Goal: Task Accomplishment & Management: Manage account settings

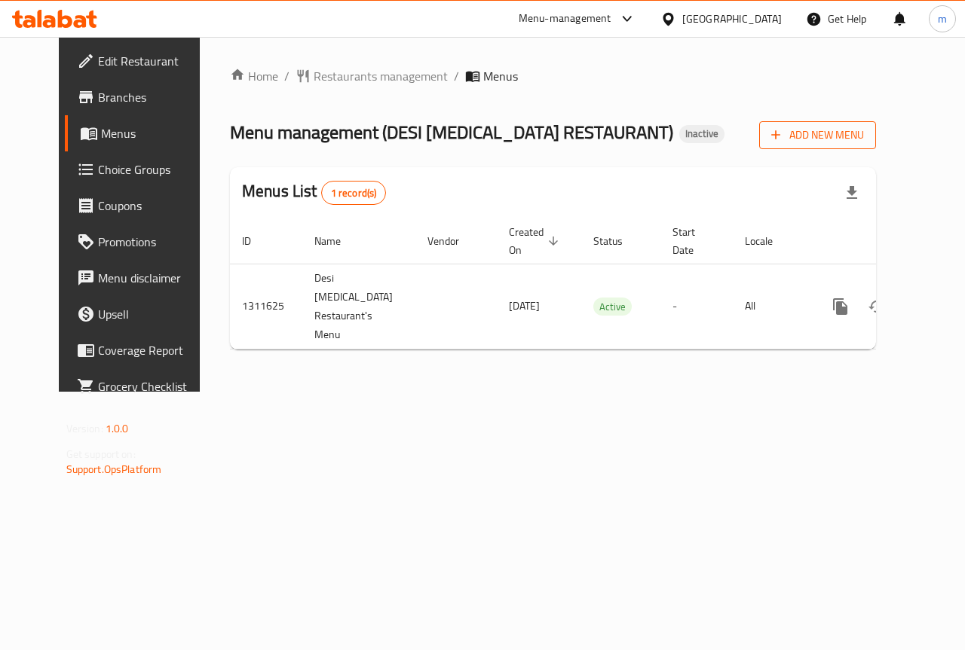
click at [864, 133] on span "Add New Menu" at bounding box center [817, 135] width 93 height 19
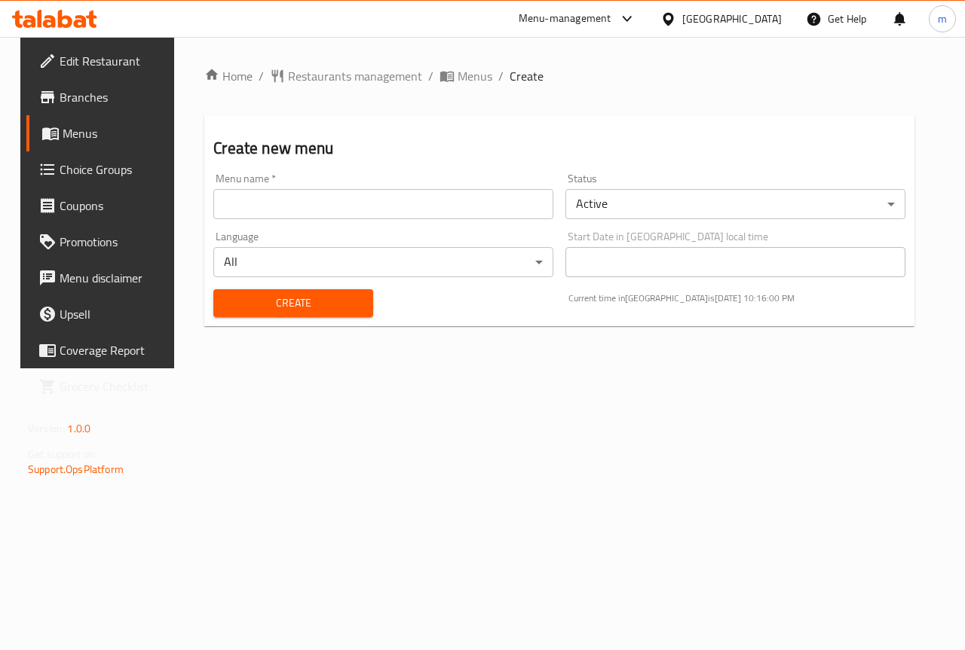
click at [439, 194] on input "text" at bounding box center [383, 204] width 340 height 30
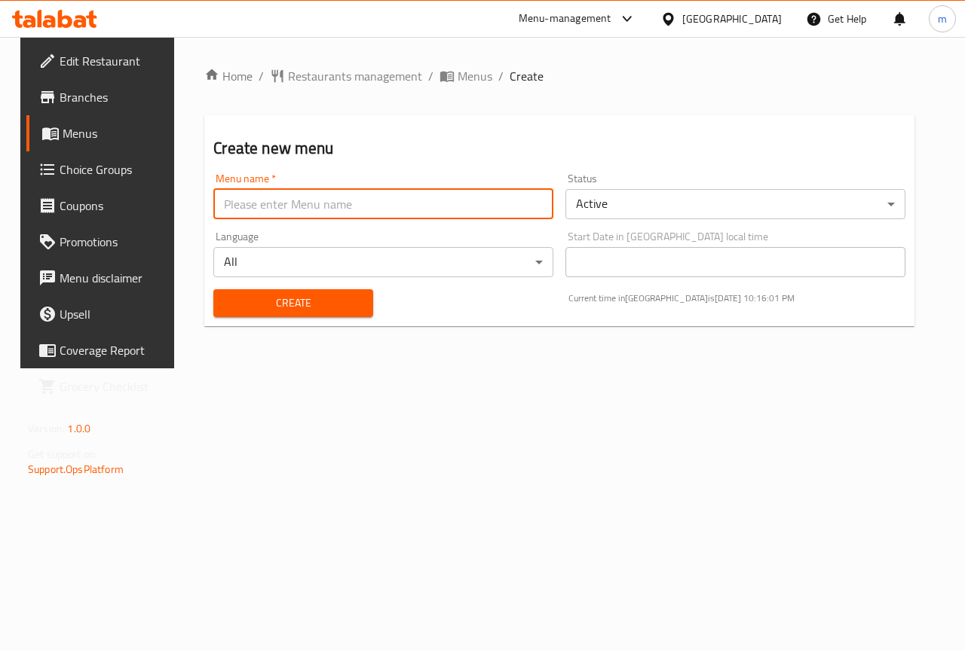
click at [439, 194] on input "text" at bounding box center [383, 204] width 340 height 30
click at [457, 75] on span "Menus" at bounding box center [474, 76] width 35 height 18
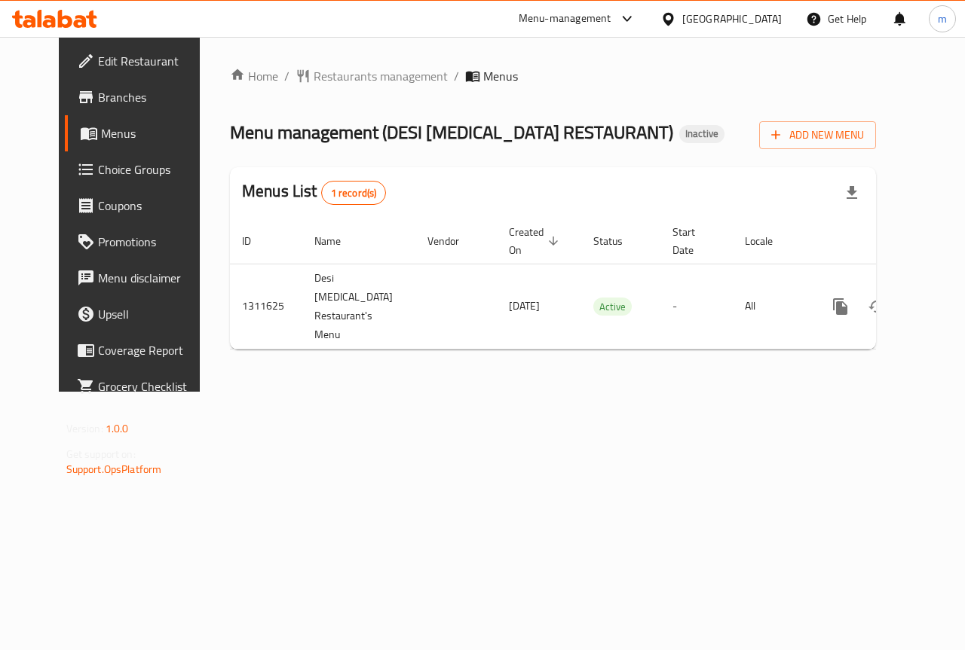
click at [85, 122] on link "Menus" at bounding box center [142, 133] width 155 height 36
click at [107, 120] on link "Menus" at bounding box center [142, 133] width 155 height 36
click at [110, 84] on link "Branches" at bounding box center [142, 97] width 155 height 36
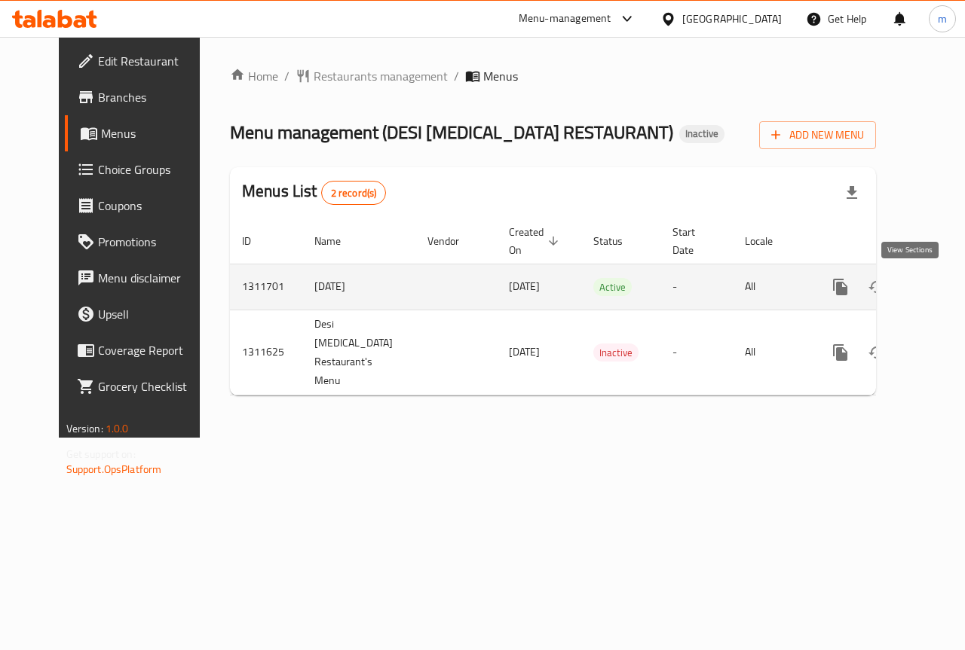
click at [940, 291] on icon "enhanced table" at bounding box center [949, 287] width 18 height 18
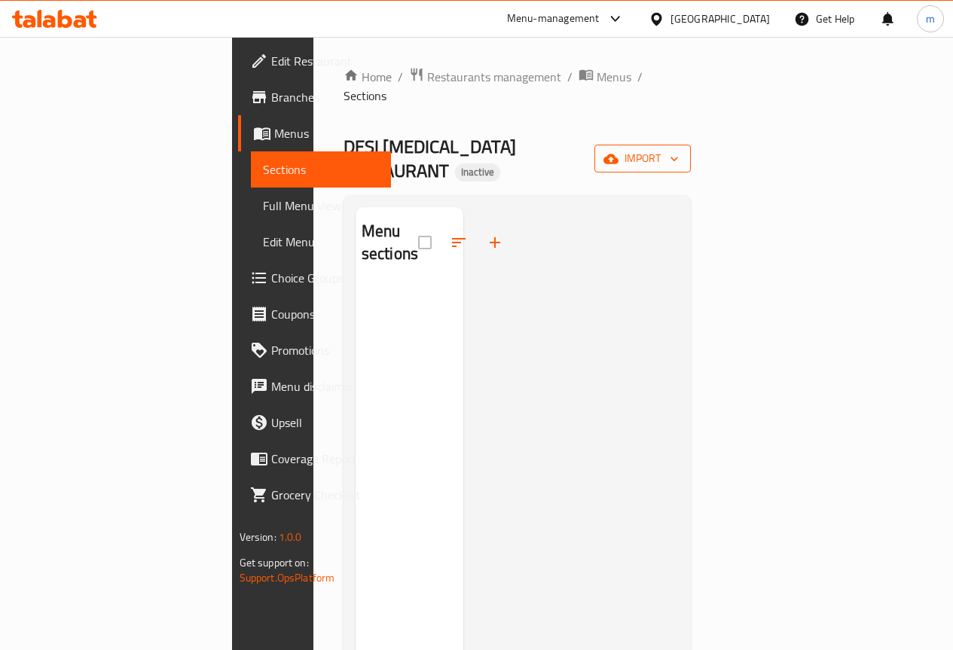
click at [619, 151] on icon "button" at bounding box center [611, 158] width 15 height 15
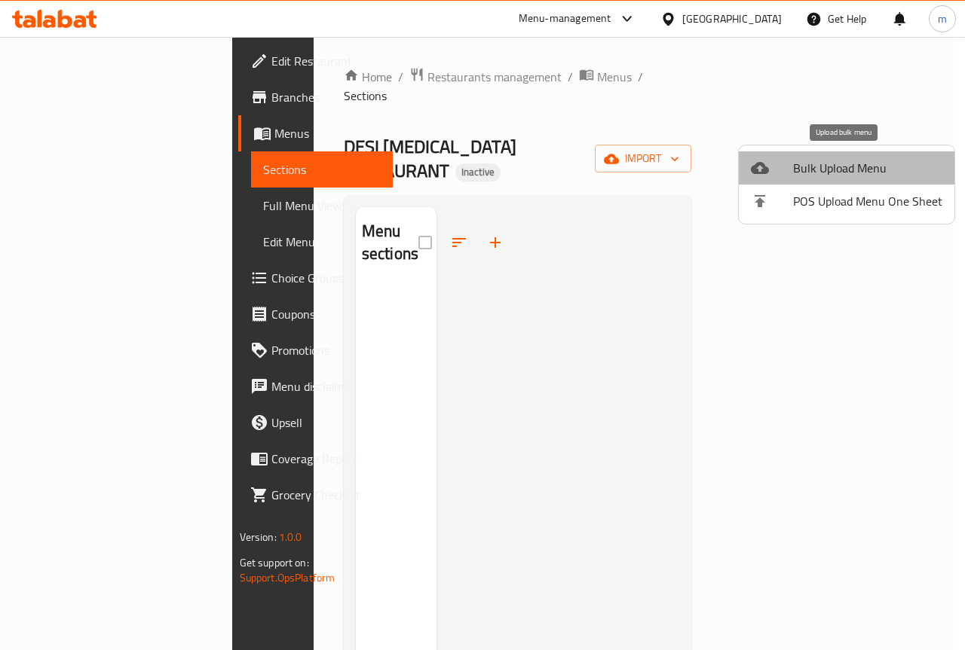
click at [849, 173] on span "Bulk Upload Menu" at bounding box center [867, 168] width 149 height 18
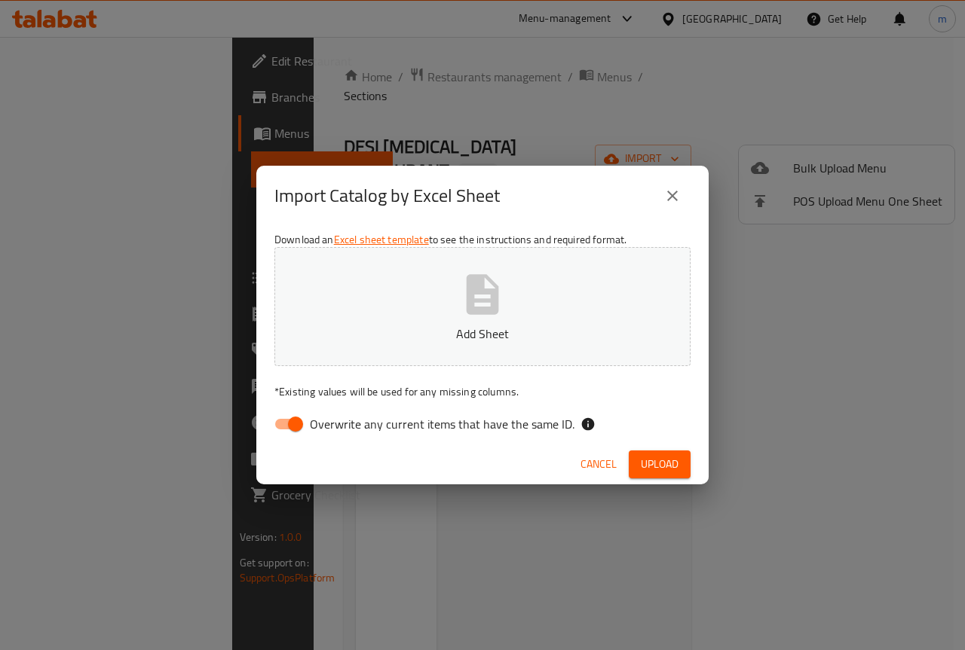
click at [292, 431] on input "Overwrite any current items that have the same ID." at bounding box center [295, 424] width 86 height 29
checkbox input "false"
click at [647, 452] on button "Upload" at bounding box center [660, 465] width 62 height 28
click at [651, 455] on span "Upload" at bounding box center [660, 464] width 38 height 19
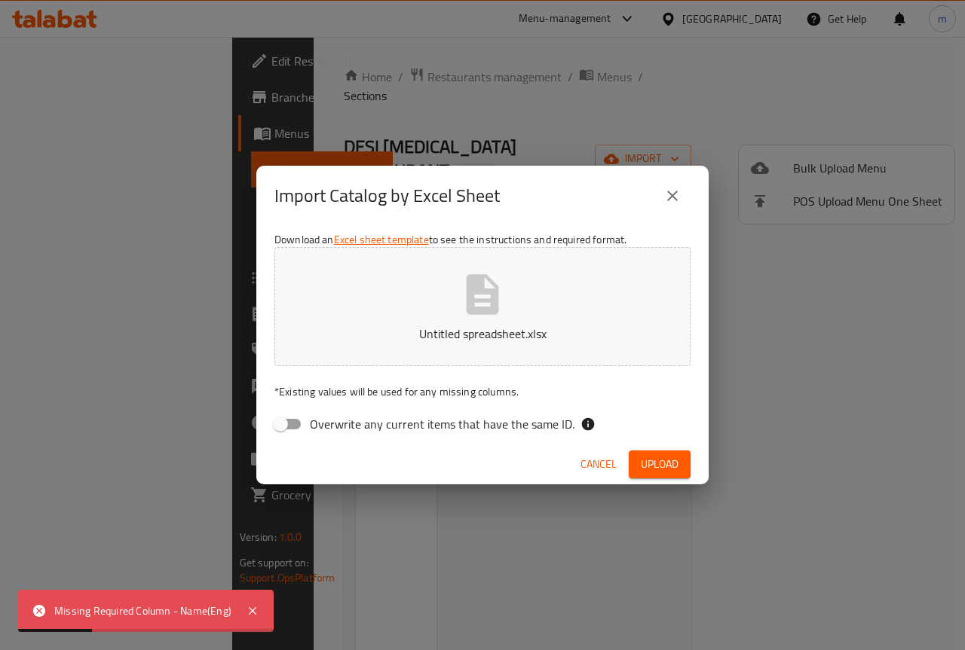
click at [133, 611] on div "Missing Required Column - Name(Eng)" at bounding box center [142, 611] width 177 height 17
drag, startPoint x: 168, startPoint y: 610, endPoint x: 212, endPoint y: 617, distance: 44.4
click at [212, 617] on div "Missing Required Column - Name(Eng)" at bounding box center [142, 611] width 177 height 17
click at [258, 611] on icon at bounding box center [252, 611] width 18 height 18
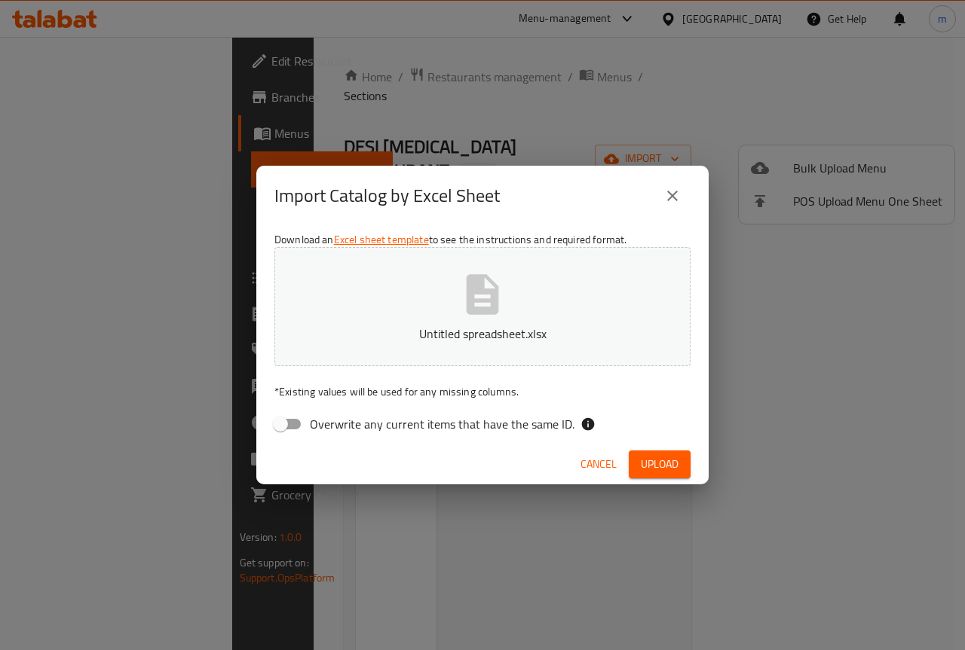
click at [586, 466] on span "Cancel" at bounding box center [598, 464] width 36 height 19
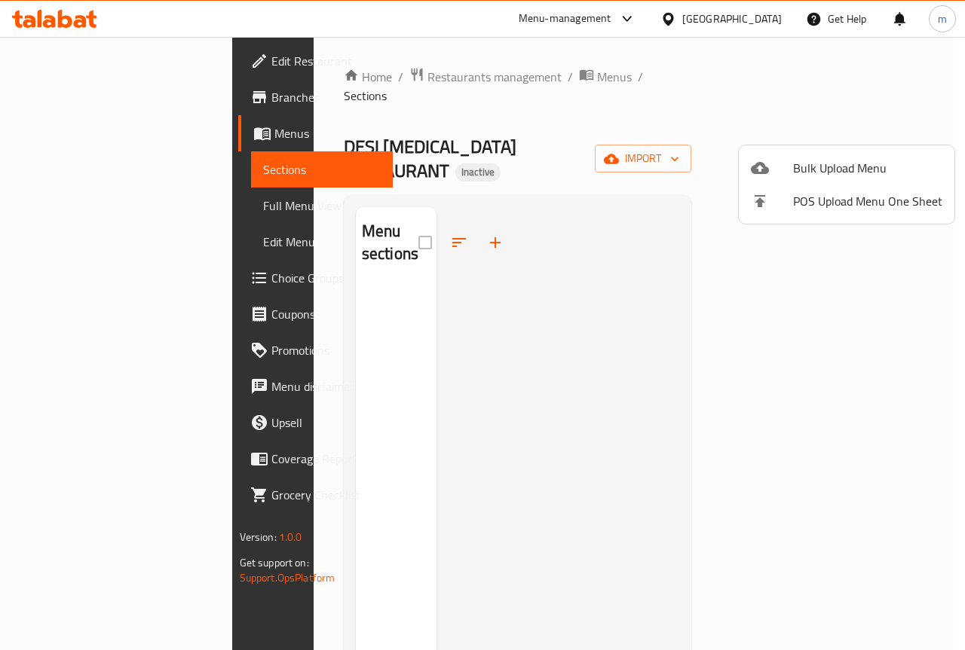
click at [831, 172] on span "Bulk Upload Menu" at bounding box center [867, 168] width 149 height 18
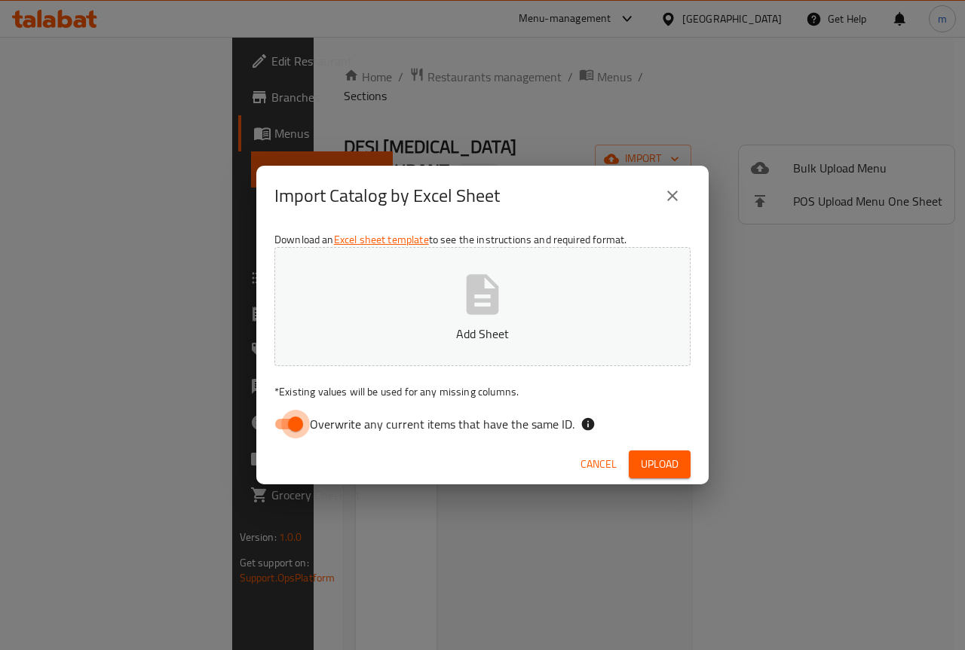
click at [285, 427] on input "Overwrite any current items that have the same ID." at bounding box center [295, 424] width 86 height 29
checkbox input "false"
click at [662, 469] on span "Upload" at bounding box center [660, 464] width 38 height 19
click at [490, 280] on icon "button" at bounding box center [482, 294] width 32 height 40
click at [668, 192] on icon "close" at bounding box center [672, 196] width 11 height 11
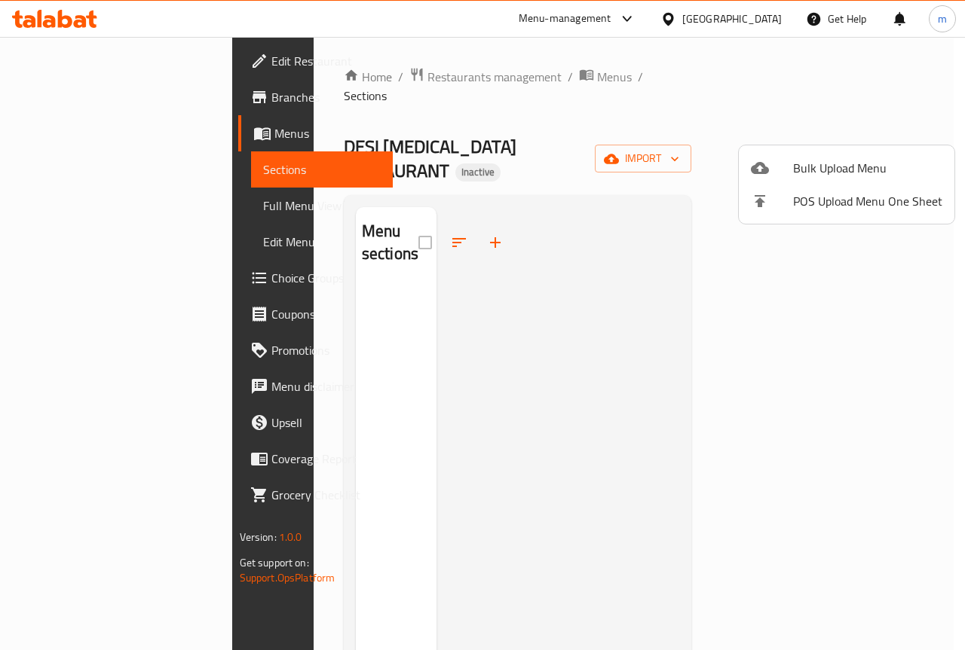
click at [778, 170] on div at bounding box center [772, 168] width 42 height 18
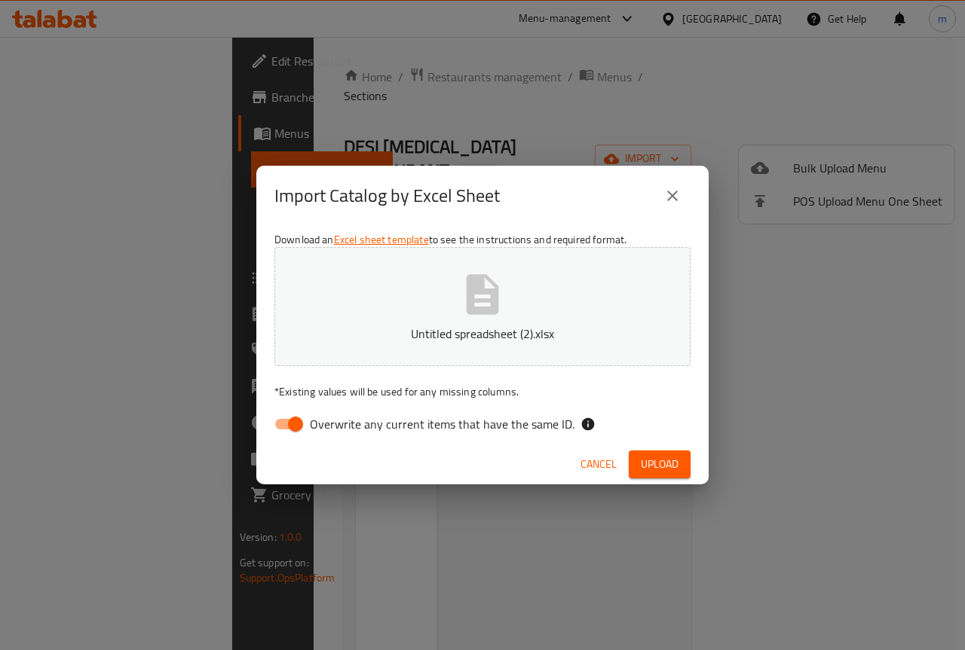
click at [652, 457] on span "Upload" at bounding box center [660, 464] width 38 height 19
click at [598, 458] on span "Cancel" at bounding box center [612, 464] width 36 height 19
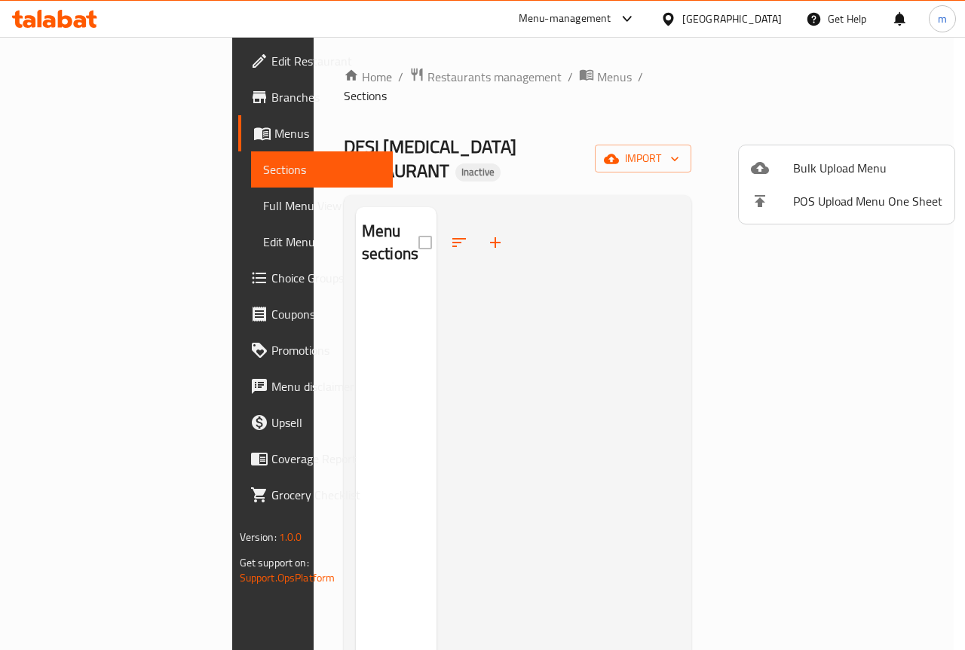
click at [598, 458] on div at bounding box center [482, 325] width 965 height 650
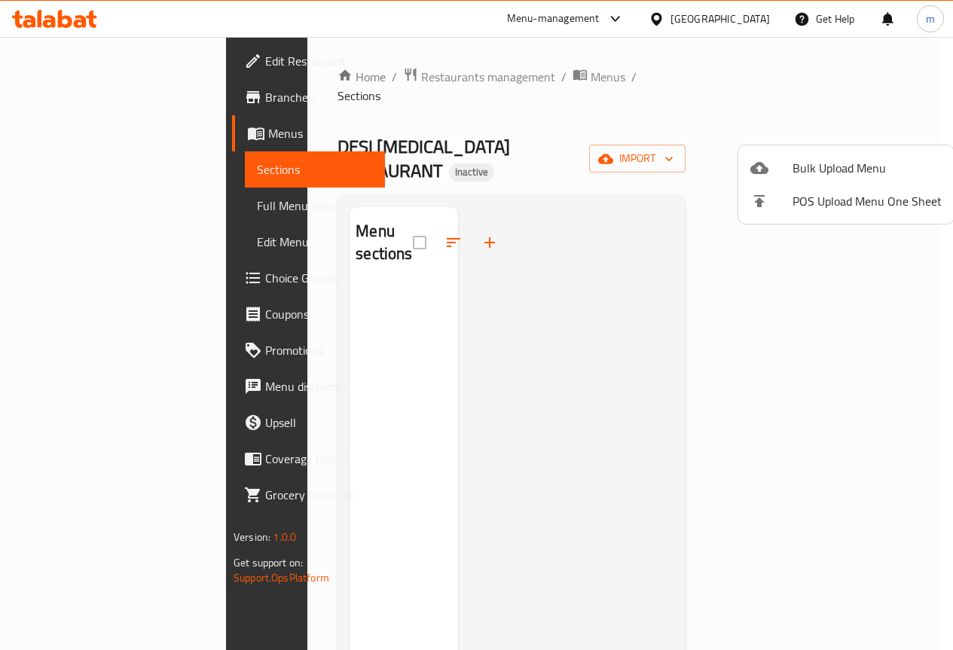
click at [598, 458] on div at bounding box center [566, 532] width 216 height 650
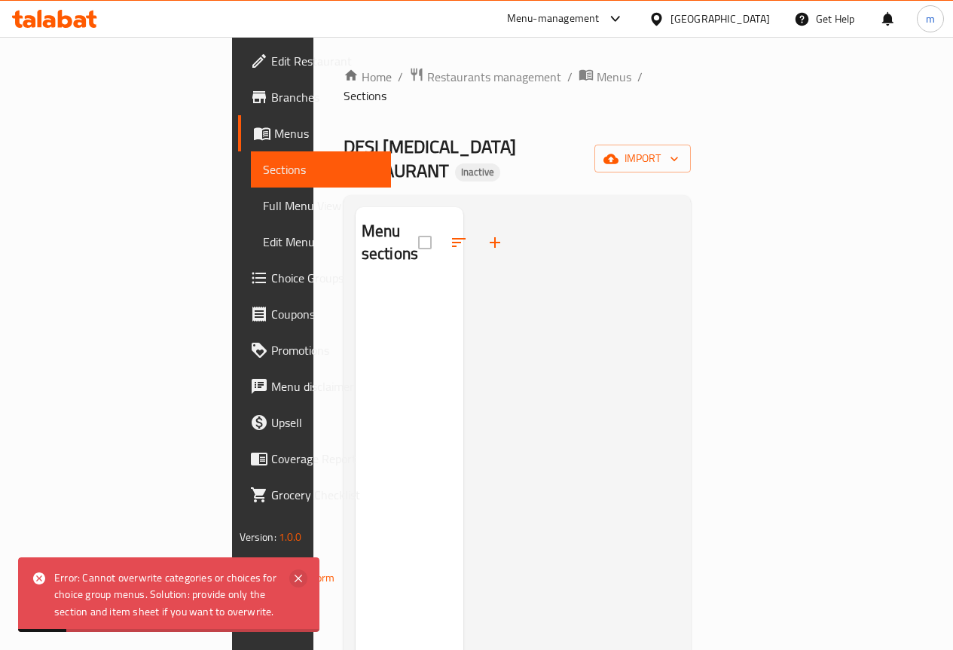
click at [298, 576] on icon at bounding box center [298, 579] width 18 height 18
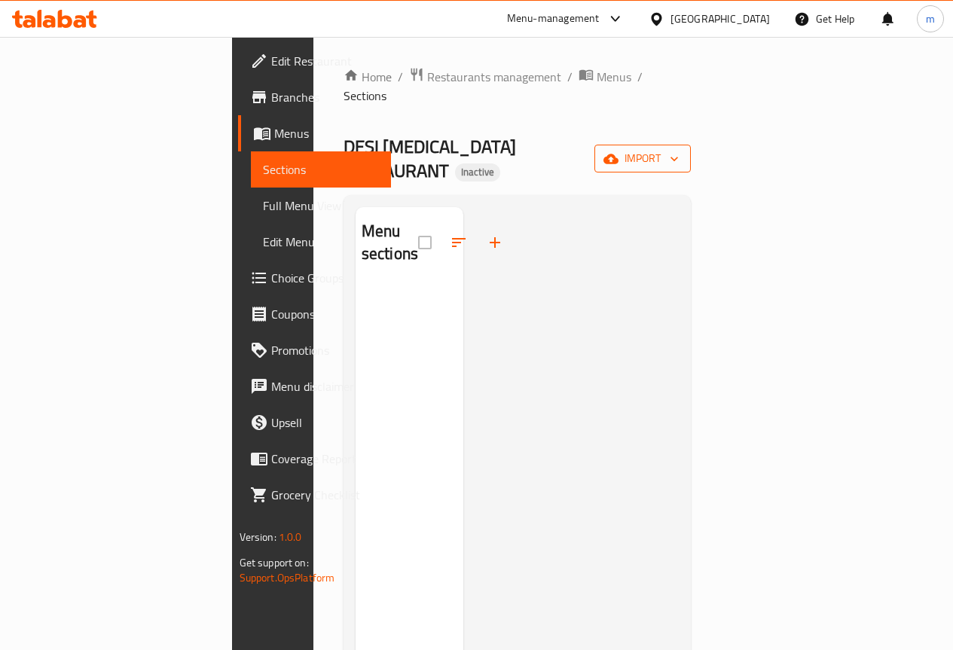
click at [619, 151] on icon "button" at bounding box center [611, 158] width 15 height 15
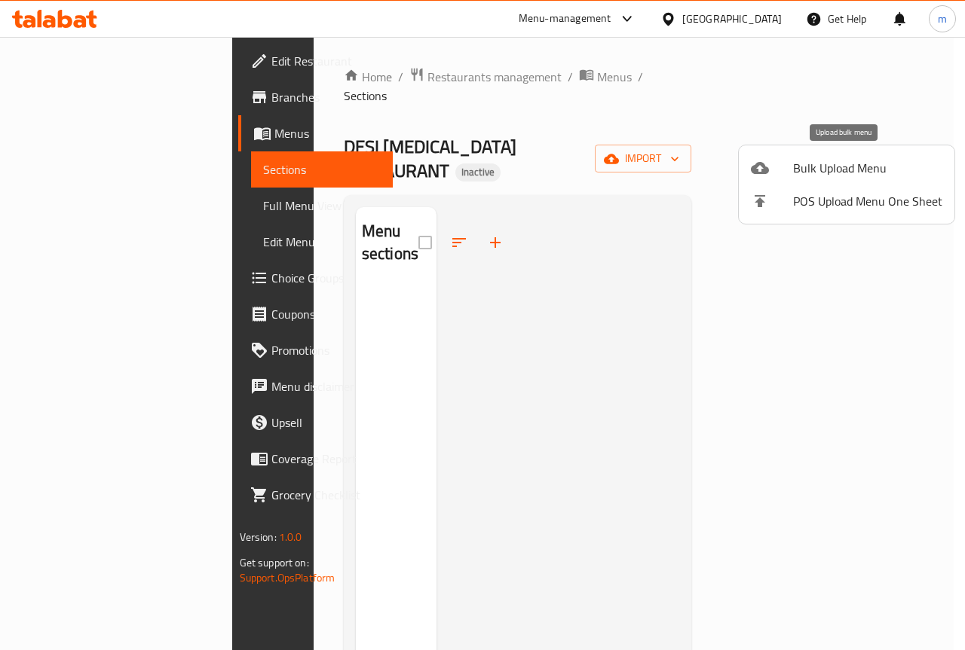
click at [856, 167] on span "Bulk Upload Menu" at bounding box center [867, 168] width 149 height 18
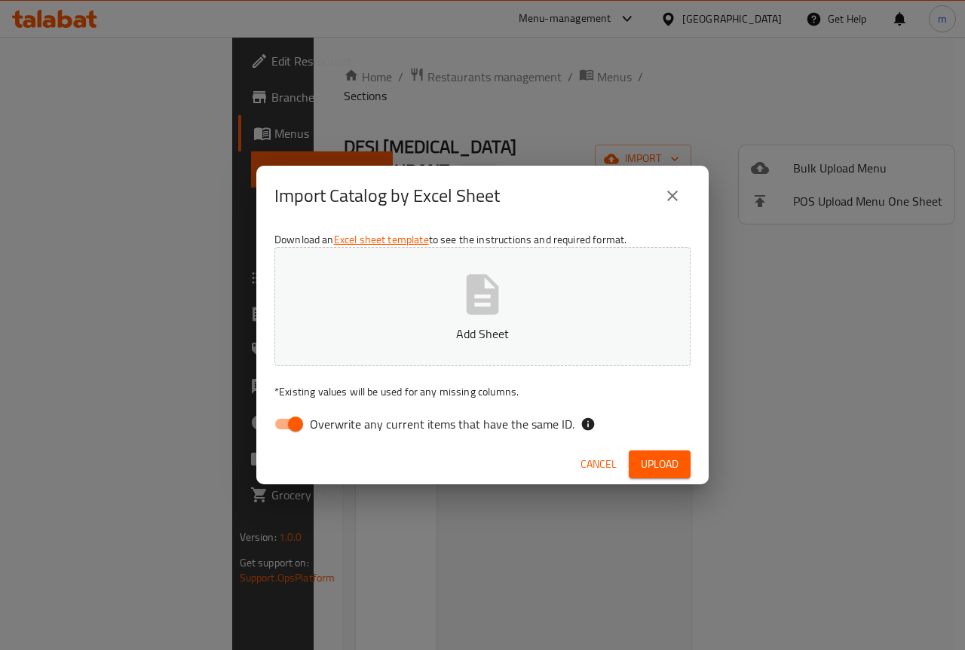
click at [296, 423] on input "Overwrite any current items that have the same ID." at bounding box center [295, 424] width 86 height 29
checkbox input "false"
click at [663, 474] on button "Upload" at bounding box center [660, 465] width 62 height 28
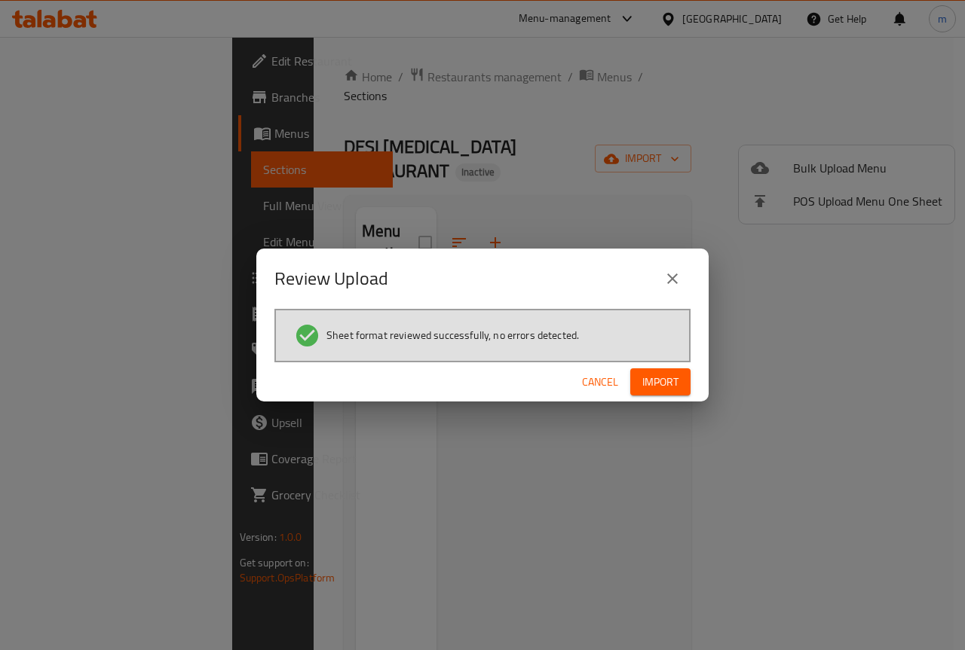
click at [655, 387] on span "Import" at bounding box center [660, 382] width 36 height 19
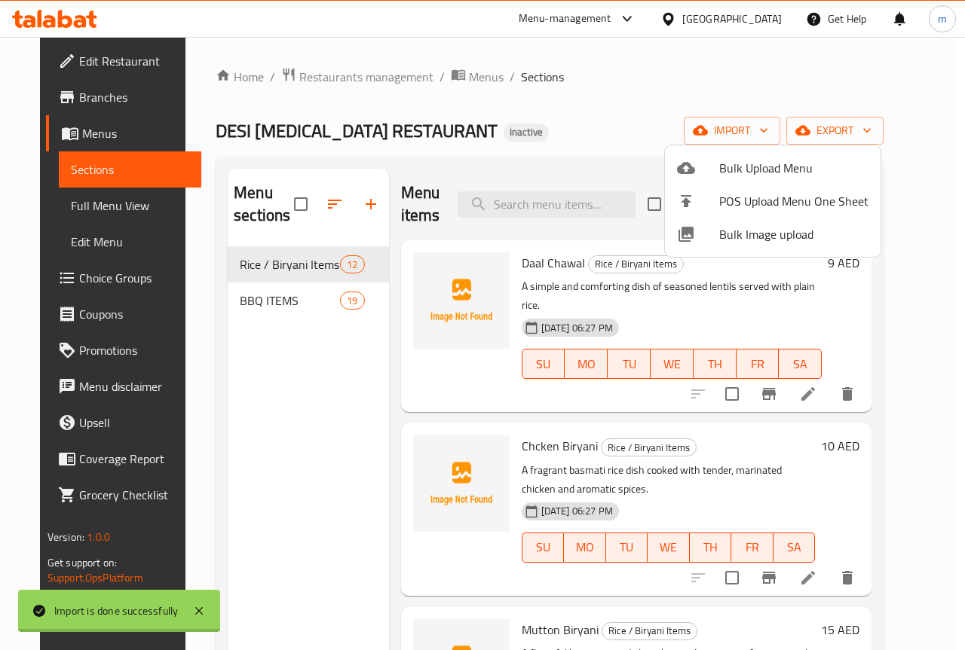
click at [277, 377] on div at bounding box center [482, 325] width 965 height 650
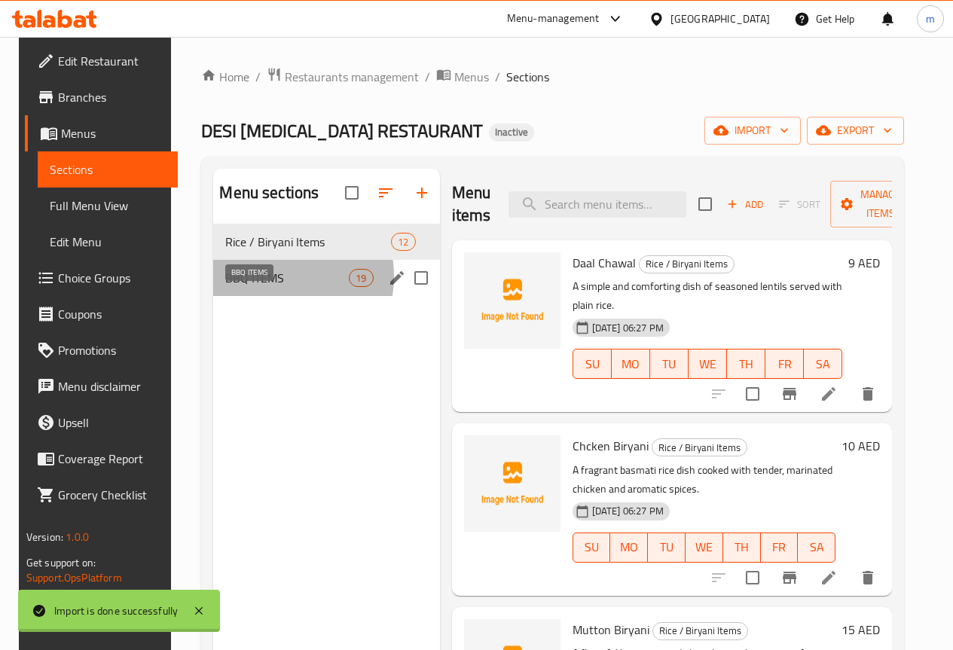
click at [258, 287] on span "BBQ ITEMS" at bounding box center [287, 278] width 124 height 18
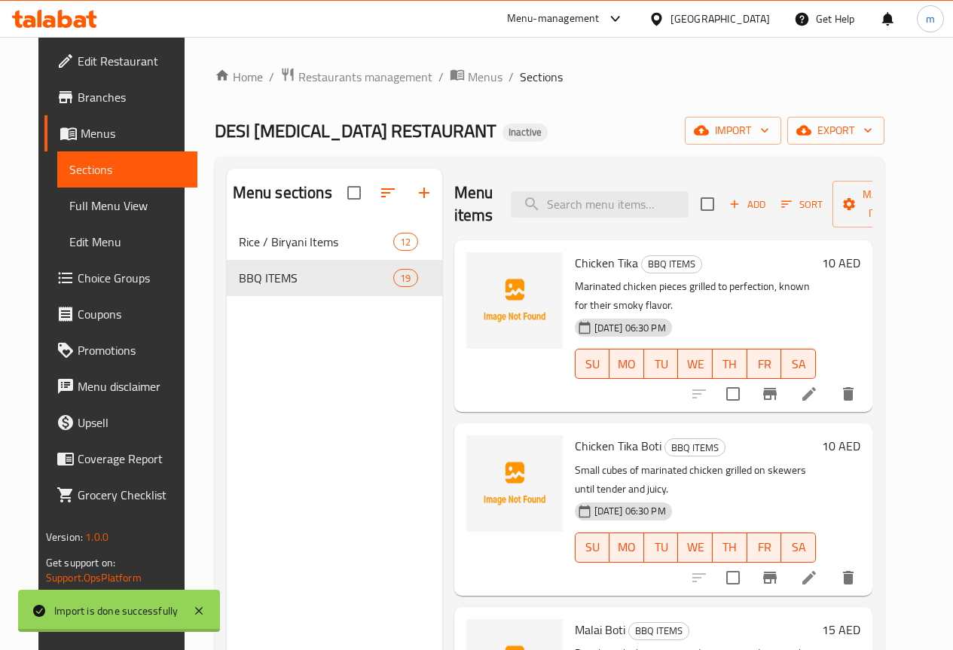
click at [96, 203] on span "Full Menu View" at bounding box center [127, 206] width 116 height 18
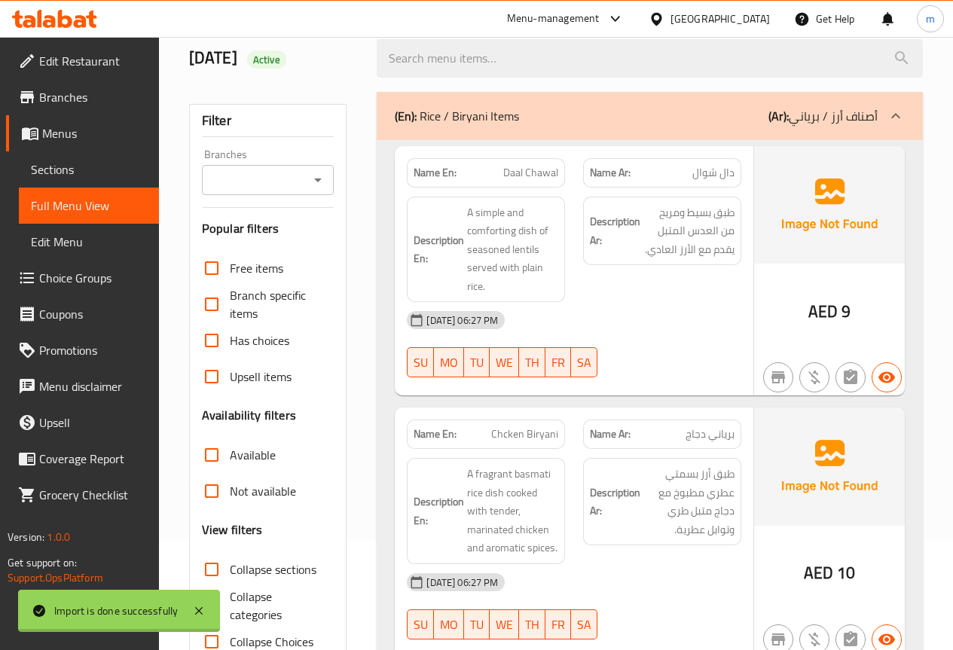
scroll to position [151, 0]
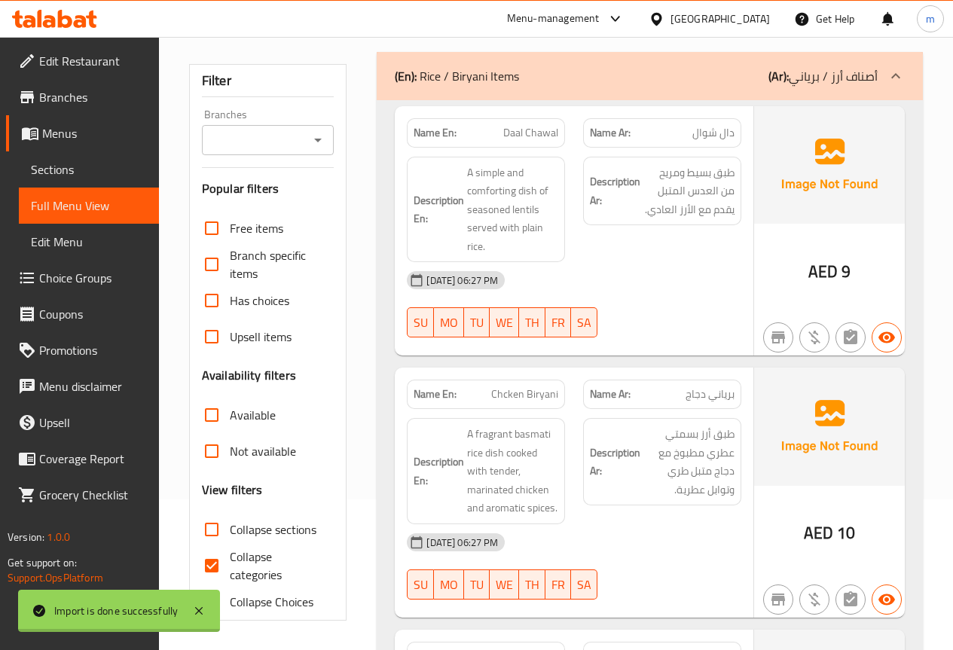
click at [203, 568] on input "Collapse categories" at bounding box center [212, 566] width 36 height 36
checkbox input "false"
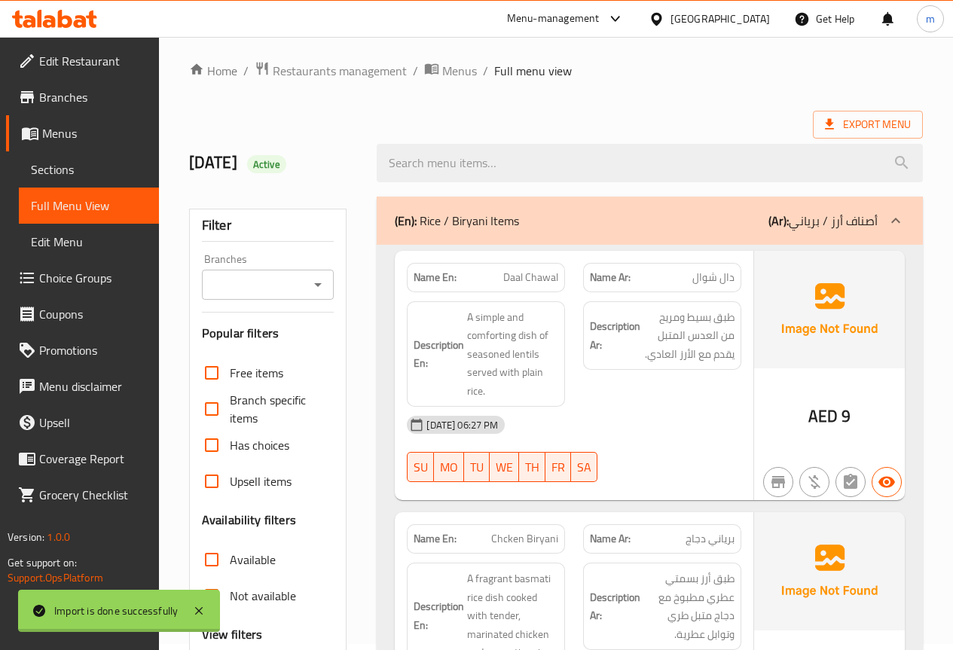
scroll to position [0, 0]
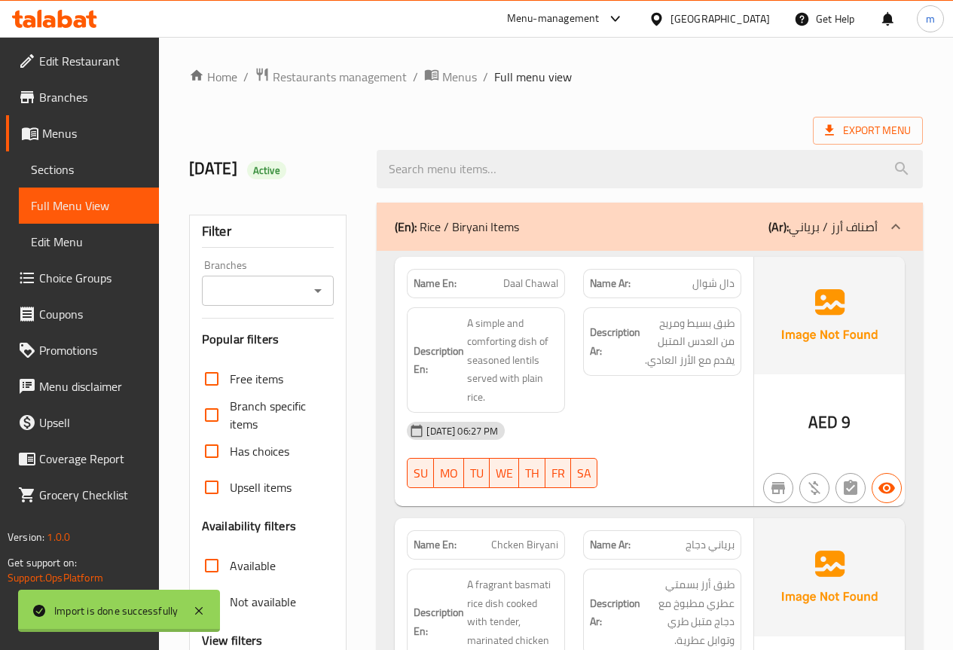
click at [614, 223] on div "(En): Rice / Biryani Items (Ar): أصناف أرز / برياني" at bounding box center [636, 227] width 483 height 18
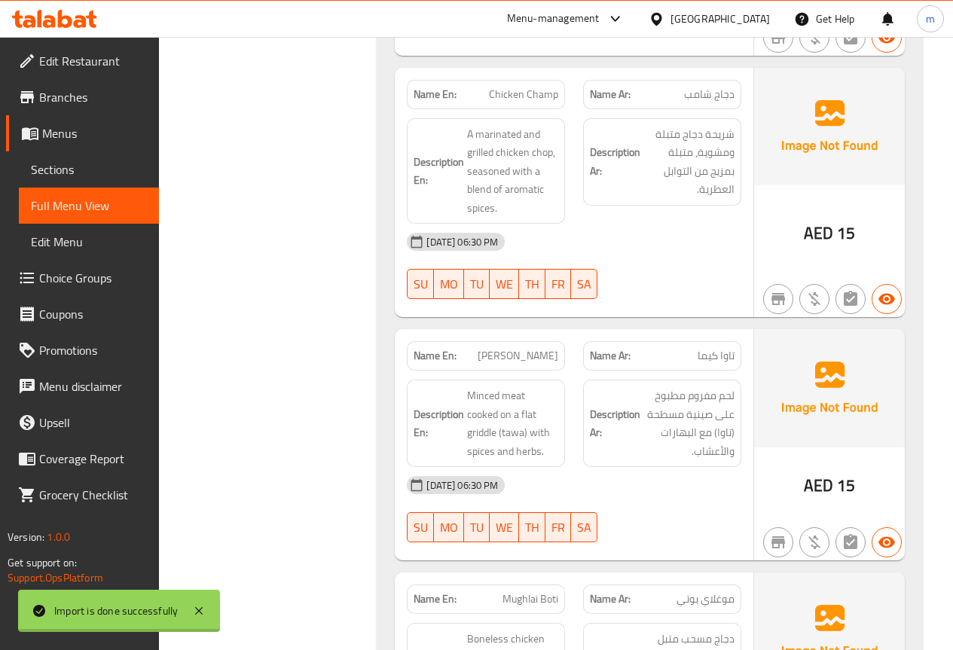
scroll to position [4248, 0]
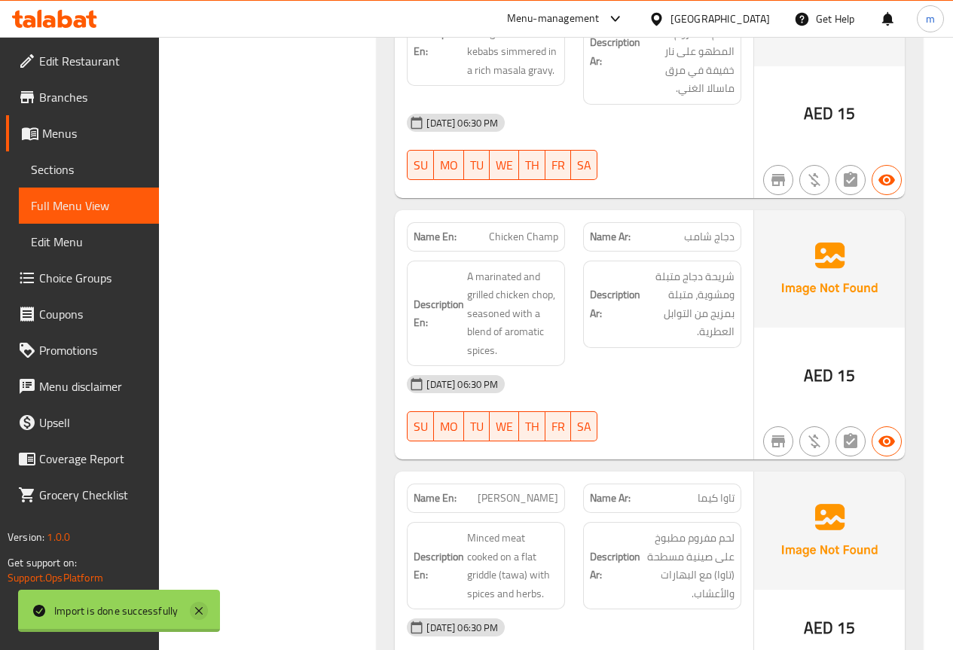
click at [198, 610] on icon at bounding box center [199, 611] width 8 height 8
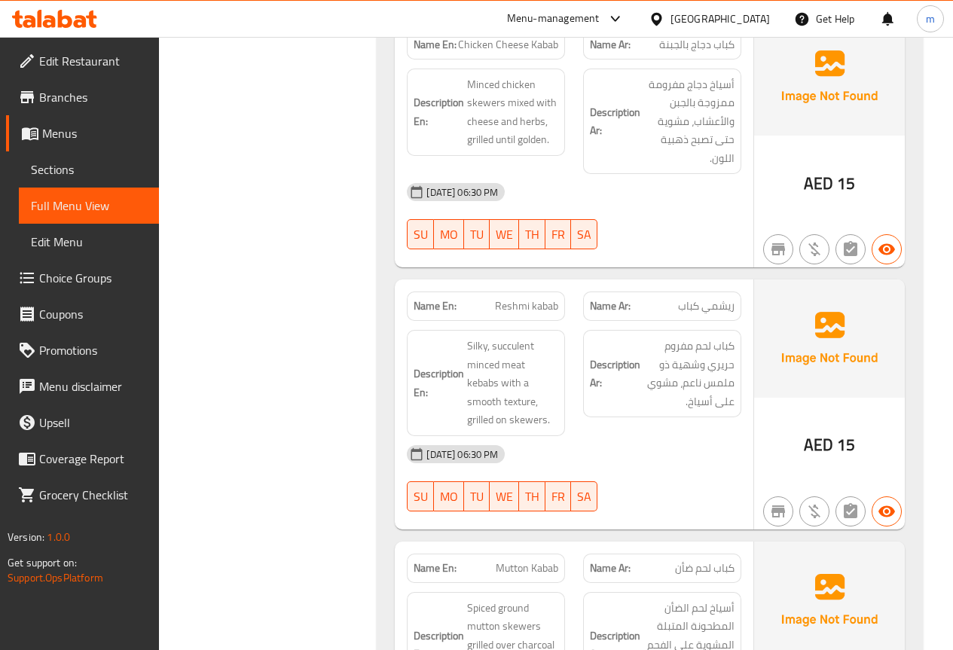
scroll to position [1234, 0]
